Goal: Task Accomplishment & Management: Use online tool/utility

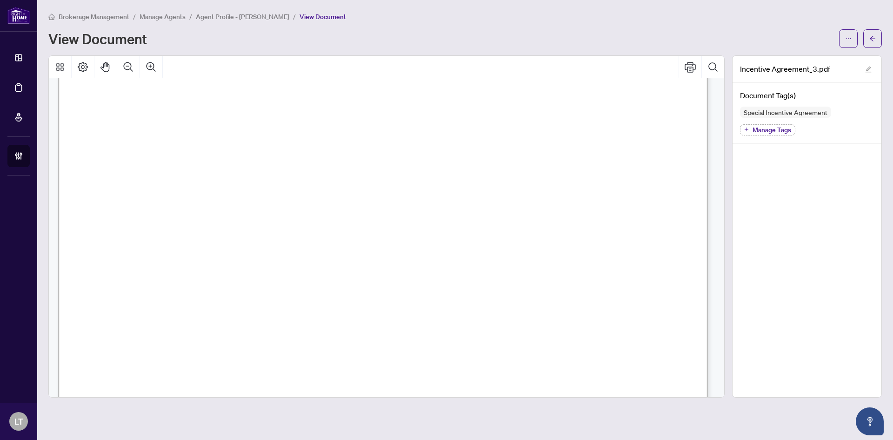
scroll to position [1522, 0]
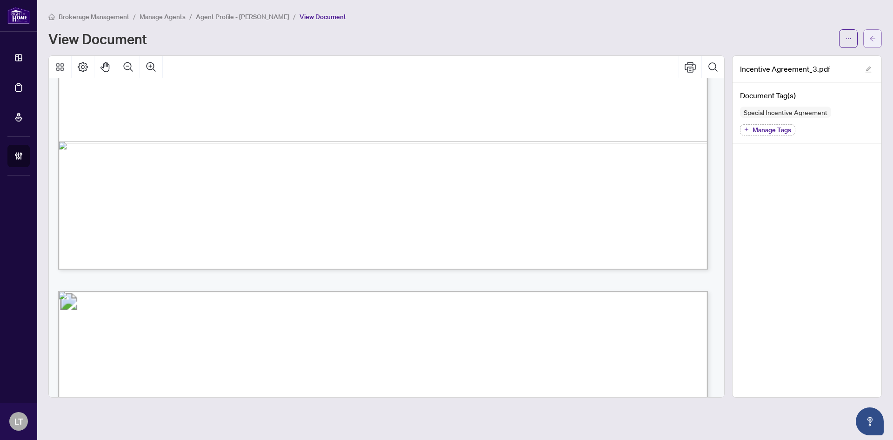
click at [872, 39] on icon "arrow-left" at bounding box center [873, 38] width 7 height 7
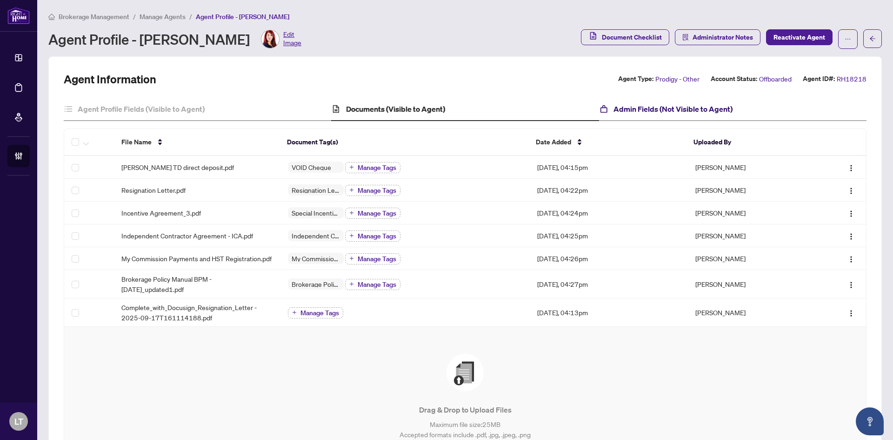
click at [645, 110] on h4 "Admin Fields (Not Visible to Agent)" at bounding box center [673, 108] width 119 height 11
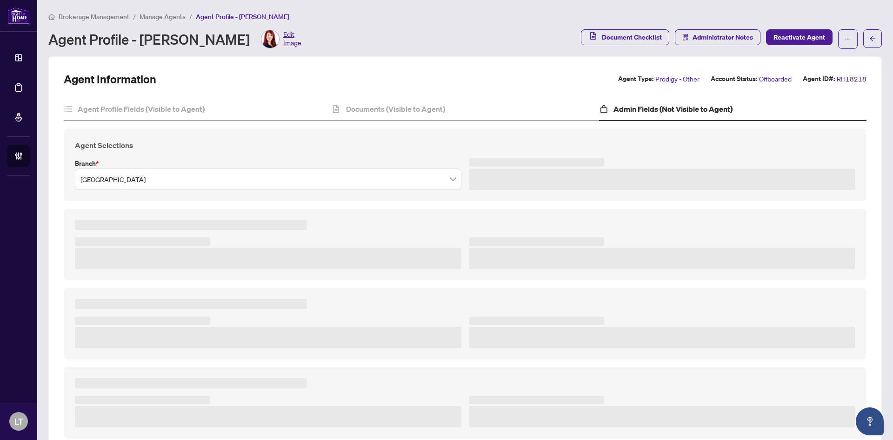
type textarea "**********"
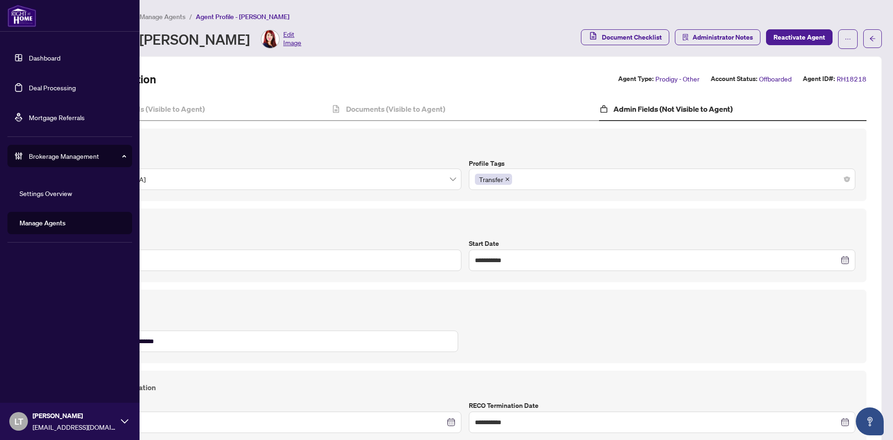
click at [40, 60] on link "Dashboard" at bounding box center [45, 58] width 32 height 8
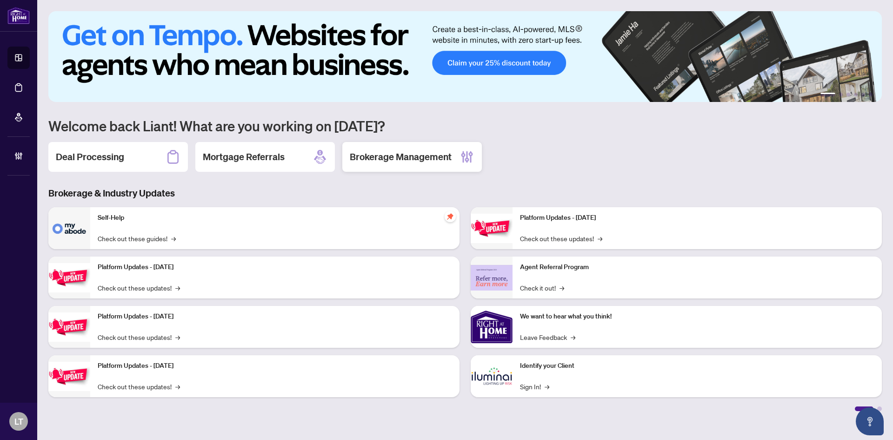
click at [374, 160] on h2 "Brokerage Management" at bounding box center [401, 156] width 102 height 13
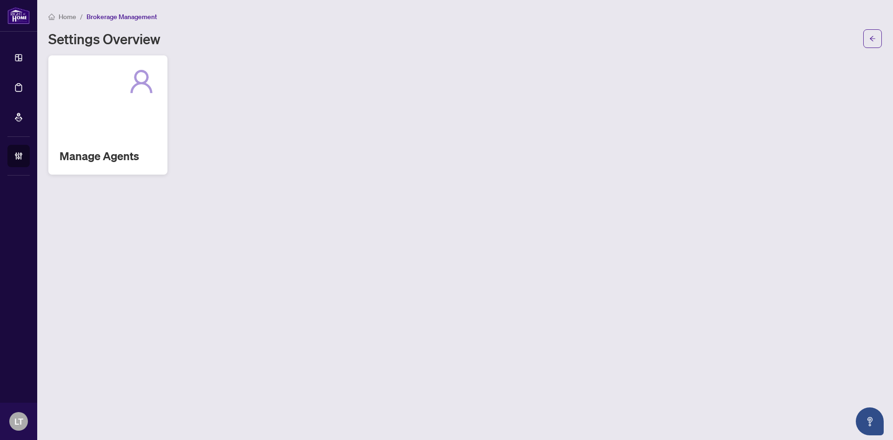
click at [115, 113] on div "Manage Agents" at bounding box center [107, 114] width 119 height 119
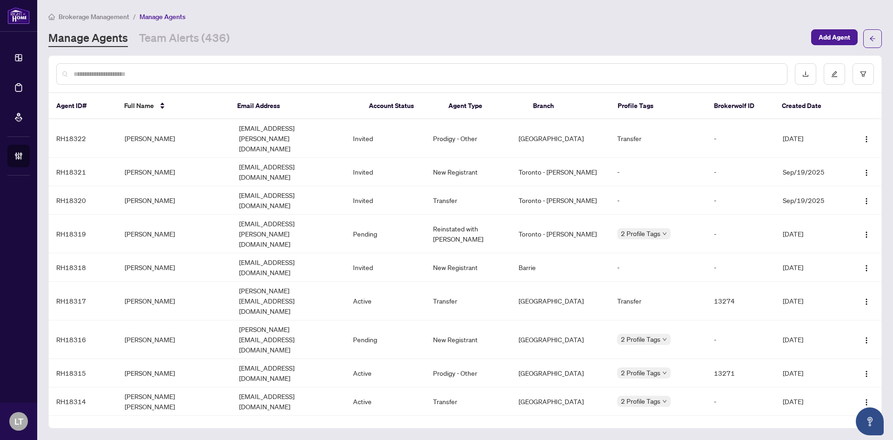
click at [142, 69] on input "text" at bounding box center [427, 74] width 706 height 10
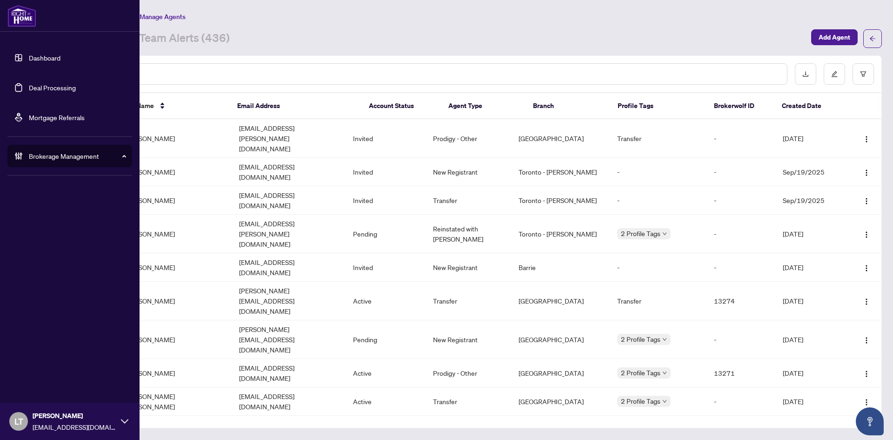
click at [29, 54] on link "Dashboard" at bounding box center [45, 58] width 32 height 8
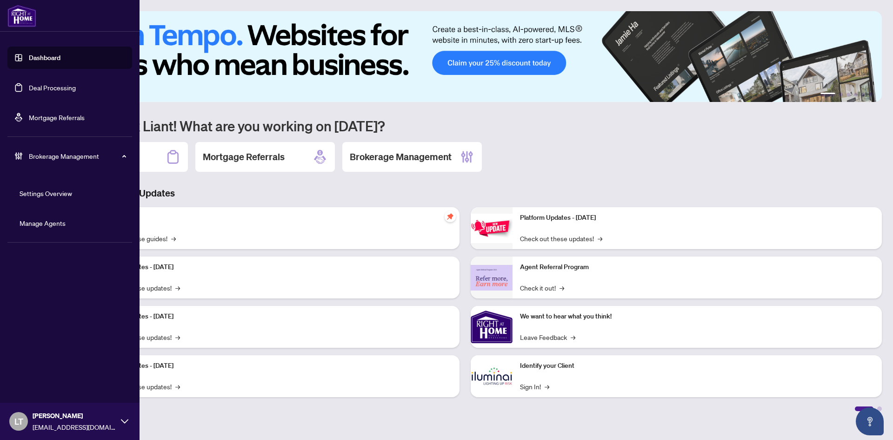
click at [139, 154] on ul "Dashboard Deal Processing Mortgage Referrals Brokerage Management Settings Over…" at bounding box center [70, 140] width 140 height 202
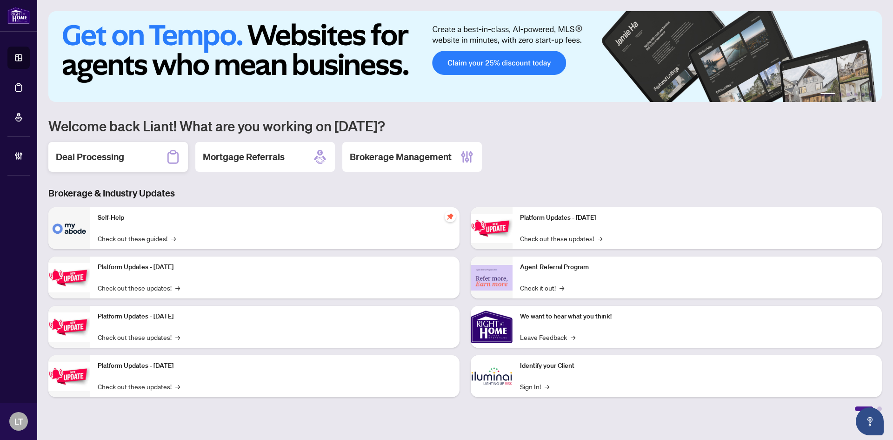
click at [143, 157] on div "Deal Processing" at bounding box center [118, 157] width 140 height 30
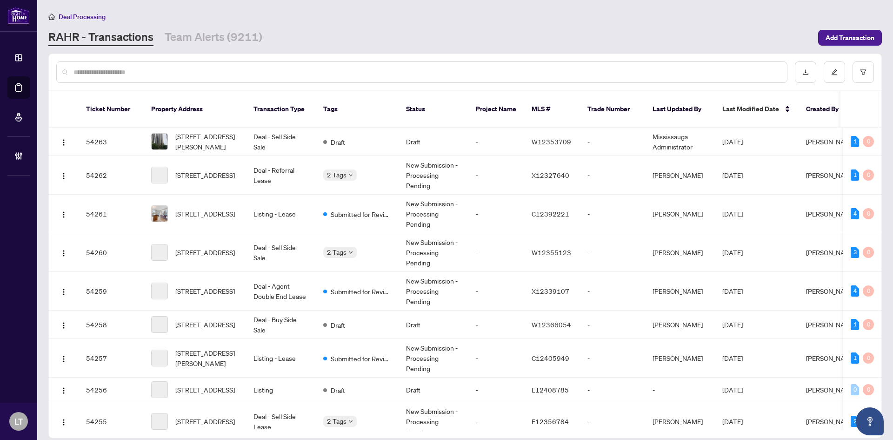
click at [85, 73] on input "text" at bounding box center [427, 72] width 706 height 10
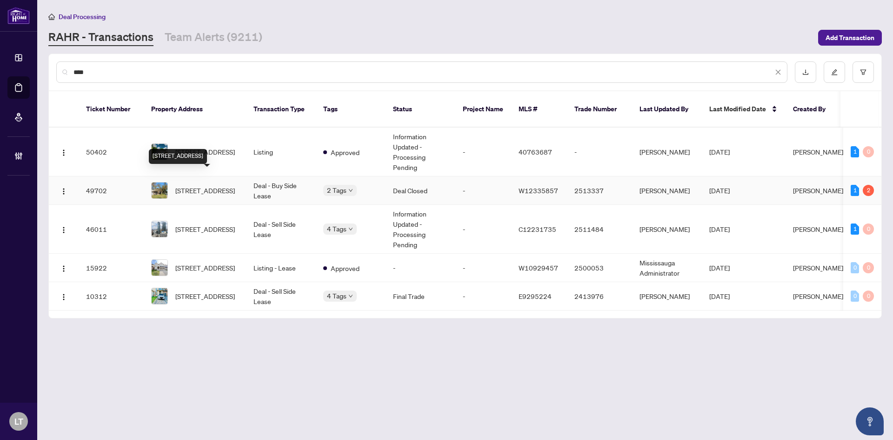
type input "****"
click at [207, 185] on span "[STREET_ADDRESS]" at bounding box center [205, 190] width 60 height 10
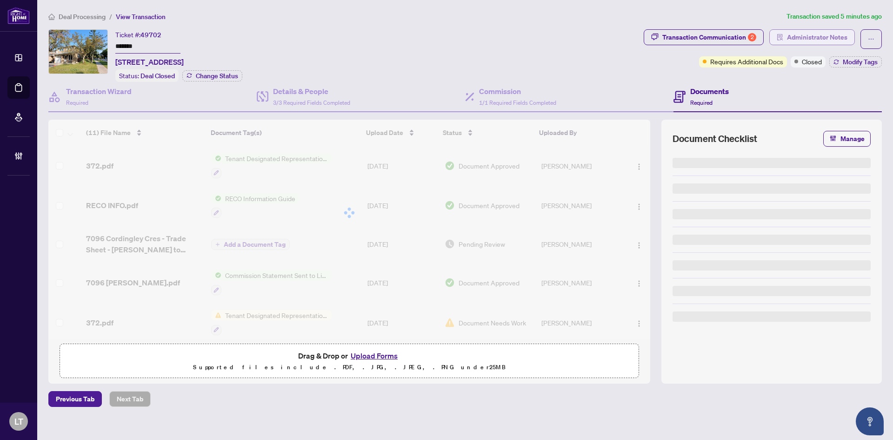
click at [789, 36] on span "Administrator Notes" at bounding box center [817, 37] width 60 height 15
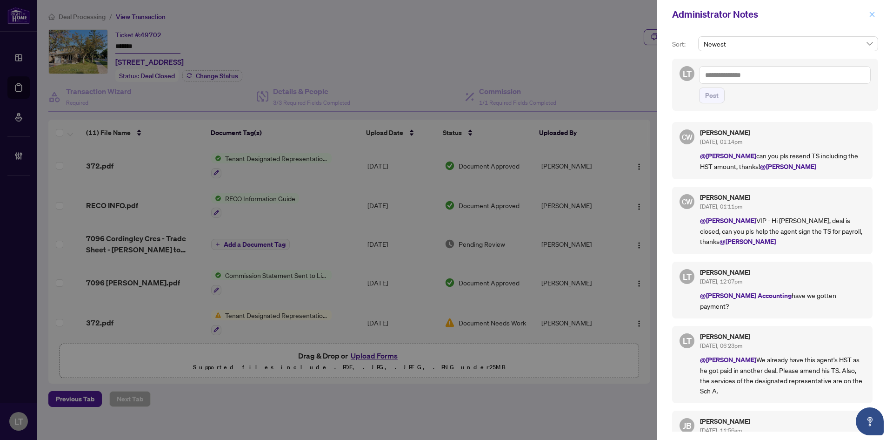
click at [873, 13] on icon "close" at bounding box center [872, 14] width 7 height 7
